Goal: Navigation & Orientation: Find specific page/section

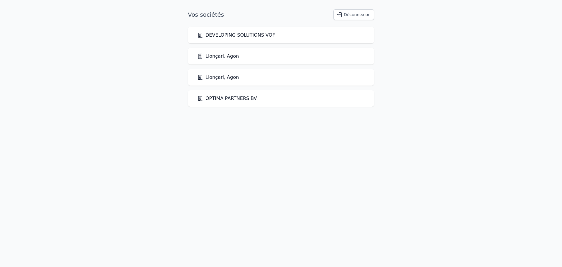
click at [218, 58] on link "Llonçari, Agon" at bounding box center [218, 56] width 42 height 7
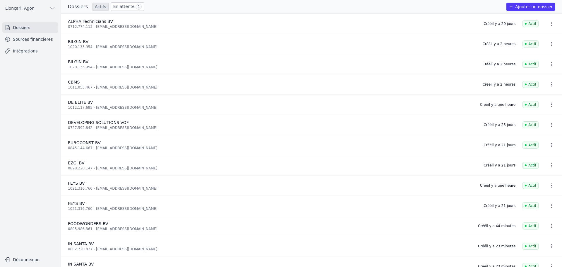
click at [25, 37] on link "Sources financières" at bounding box center [30, 39] width 56 height 11
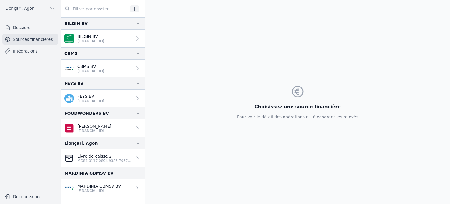
click at [97, 126] on p "[PERSON_NAME]" at bounding box center [94, 126] width 34 height 6
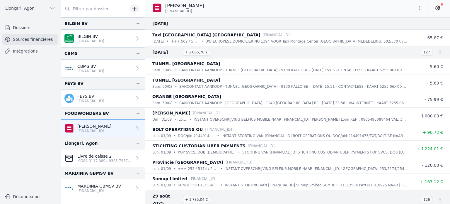
click at [22, 25] on link "Dossiers" at bounding box center [30, 27] width 56 height 11
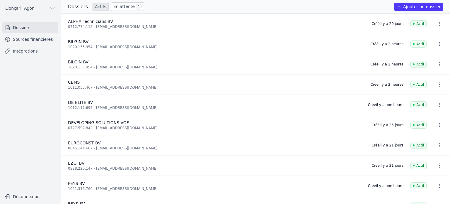
click at [28, 40] on link "Sources financières" at bounding box center [30, 39] width 56 height 11
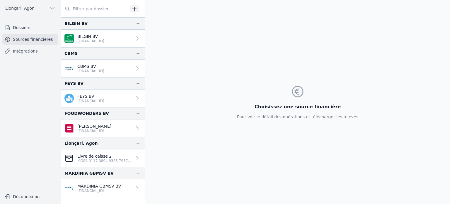
click at [98, 126] on p "[PERSON_NAME]" at bounding box center [94, 126] width 34 height 6
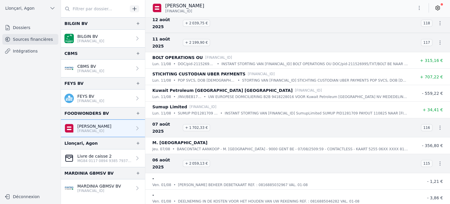
scroll to position [820, 0]
